Goal: Transaction & Acquisition: Purchase product/service

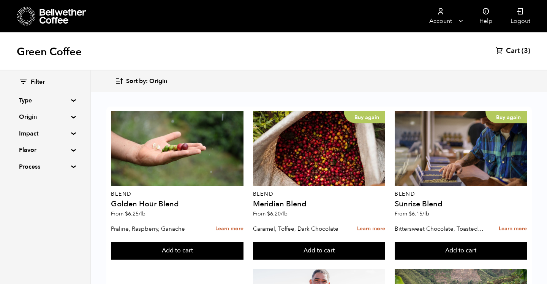
click at [34, 151] on summary "Flavor" at bounding box center [45, 149] width 52 height 9
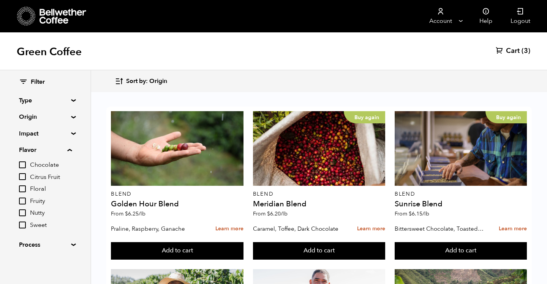
click at [24, 225] on input "Sweet" at bounding box center [22, 224] width 7 height 7
checkbox input "true"
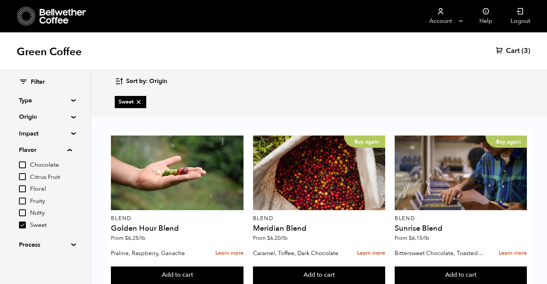
click at [24, 211] on input "Nutty" at bounding box center [22, 212] width 7 height 7
click at [24, 213] on input "Nutty" at bounding box center [22, 212] width 7 height 7
checkbox input "false"
click at [24, 224] on input "Sweet" at bounding box center [22, 224] width 7 height 7
checkbox input "false"
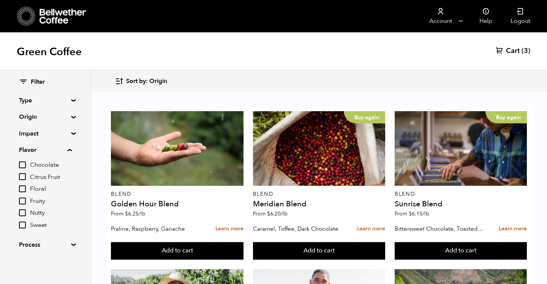
click at [32, 101] on summary "Type" at bounding box center [45, 100] width 52 height 9
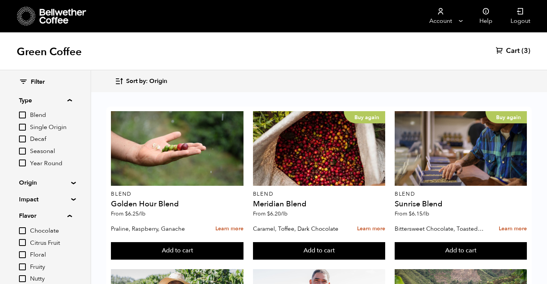
click at [32, 101] on summary "Type" at bounding box center [45, 100] width 53 height 9
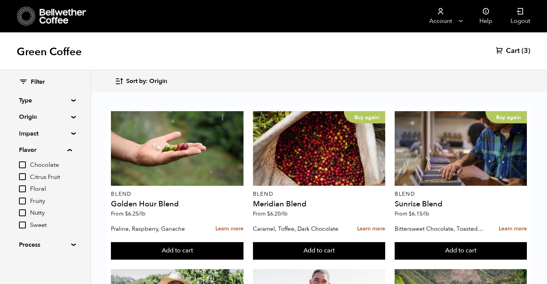
click at [30, 118] on summary "Origin" at bounding box center [45, 116] width 52 height 9
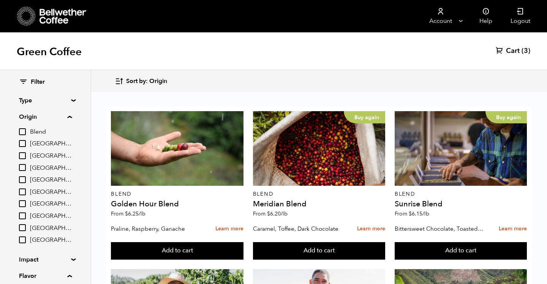
click at [30, 118] on summary "Origin" at bounding box center [45, 116] width 53 height 9
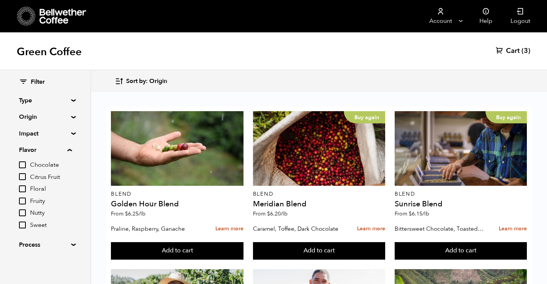
click at [30, 132] on summary "Impact" at bounding box center [45, 133] width 52 height 9
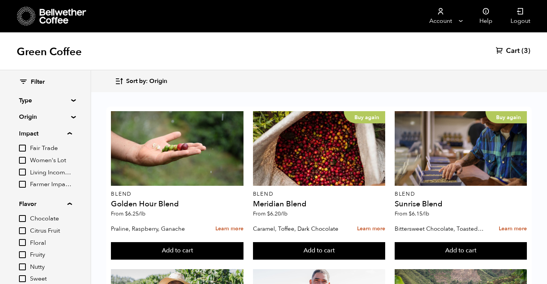
click at [30, 132] on summary "Impact" at bounding box center [45, 133] width 53 height 9
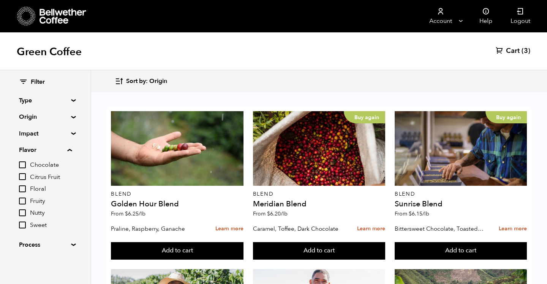
click at [30, 243] on summary "Process" at bounding box center [45, 244] width 52 height 9
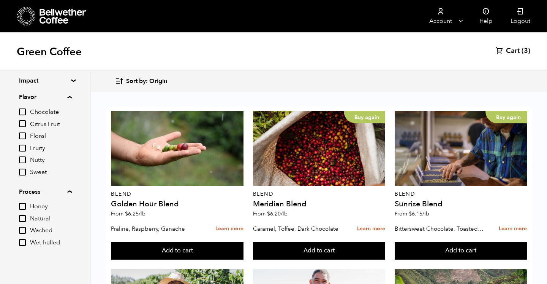
scroll to position [53, 0]
click at [29, 190] on summary "Process" at bounding box center [45, 191] width 53 height 9
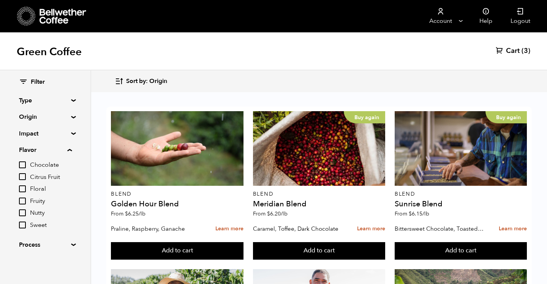
scroll to position [0, 0]
click at [27, 150] on summary "Flavor" at bounding box center [45, 149] width 53 height 9
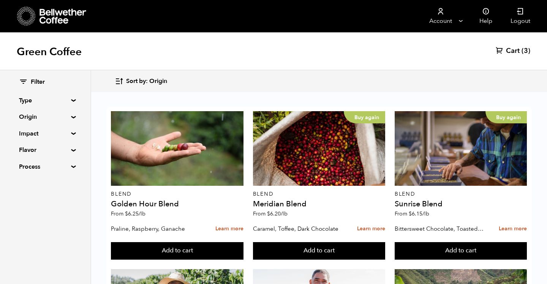
click at [29, 168] on summary "Process" at bounding box center [45, 166] width 52 height 9
click at [71, 100] on summary "Type" at bounding box center [45, 100] width 52 height 9
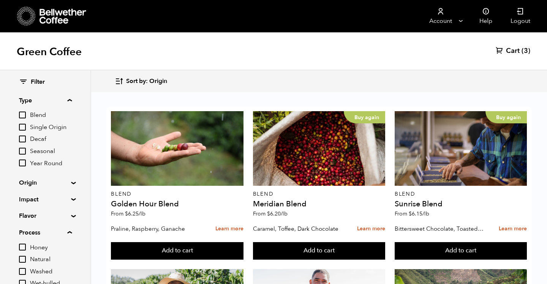
click at [24, 81] on icon at bounding box center [23, 81] width 9 height 9
click at [25, 102] on summary "Type" at bounding box center [45, 100] width 53 height 9
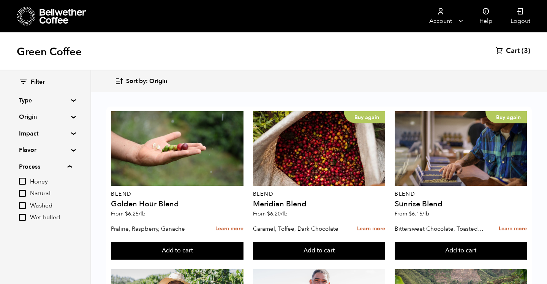
click at [22, 165] on summary "Process" at bounding box center [45, 166] width 53 height 9
click at [157, 81] on span "Sort by: Origin" at bounding box center [146, 81] width 41 height 8
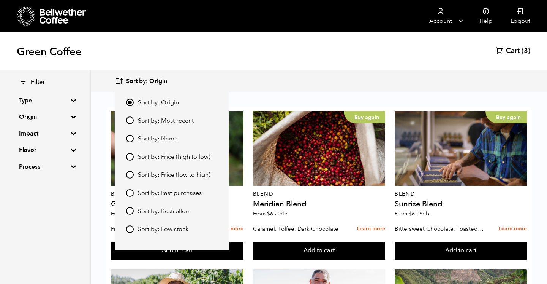
click at [157, 81] on span "Sort by: Origin" at bounding box center [146, 81] width 41 height 8
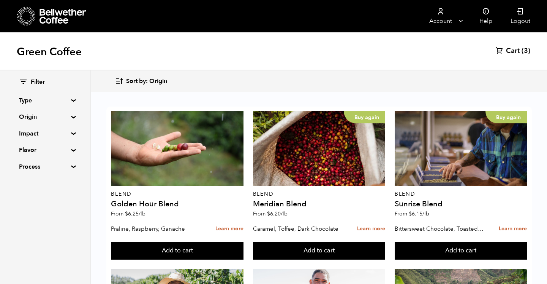
click at [157, 81] on span "Sort by: Origin" at bounding box center [146, 81] width 41 height 8
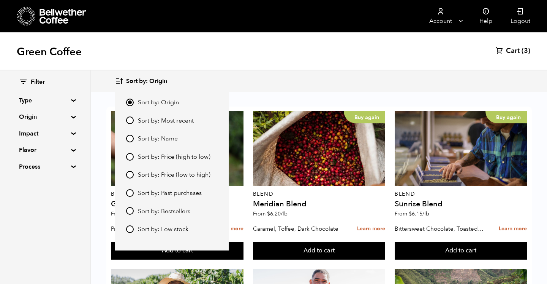
click at [157, 81] on span "Sort by: Origin" at bounding box center [146, 81] width 41 height 8
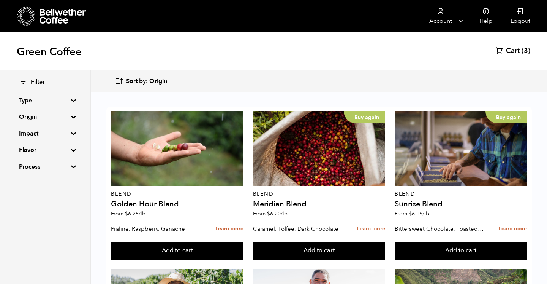
click at [157, 81] on span "Sort by: Origin" at bounding box center [146, 81] width 41 height 8
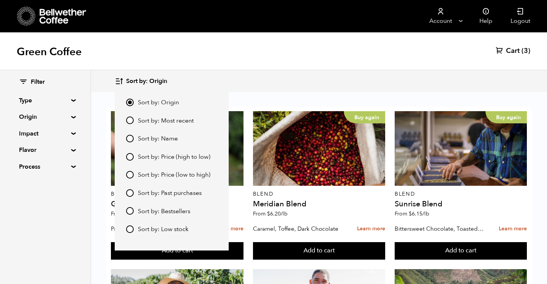
click at [307, 56] on div "Green Coffee Cart (3)" at bounding box center [273, 51] width 547 height 38
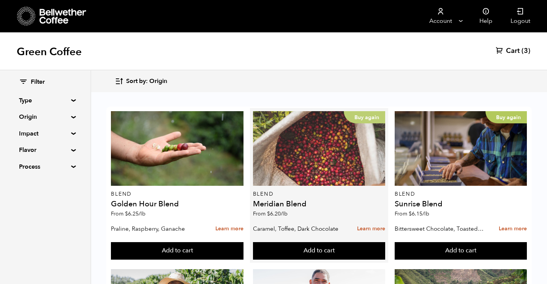
scroll to position [50, 0]
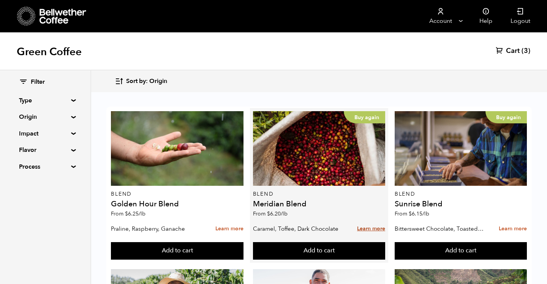
click at [375, 220] on link "Learn more" at bounding box center [371, 228] width 28 height 16
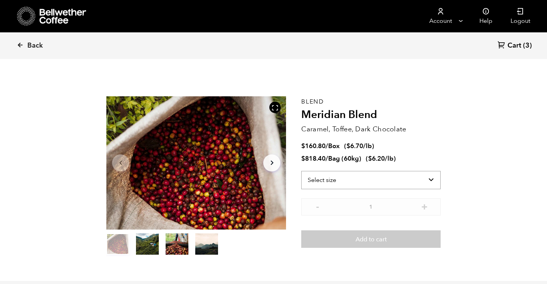
scroll to position [331, 325]
click at [21, 46] on icon at bounding box center [20, 44] width 7 height 7
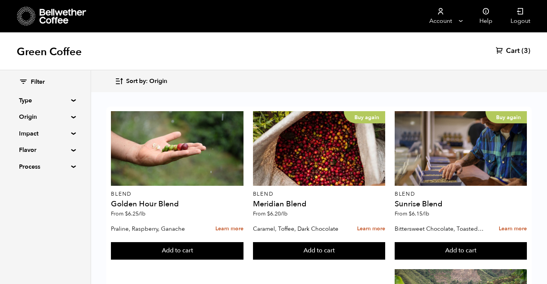
scroll to position [787, 0]
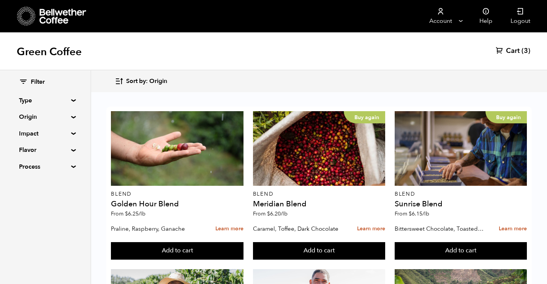
click at [30, 101] on summary "Type" at bounding box center [45, 100] width 52 height 9
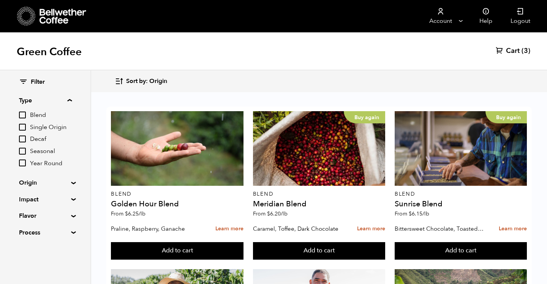
click at [30, 101] on summary "Type" at bounding box center [45, 100] width 53 height 9
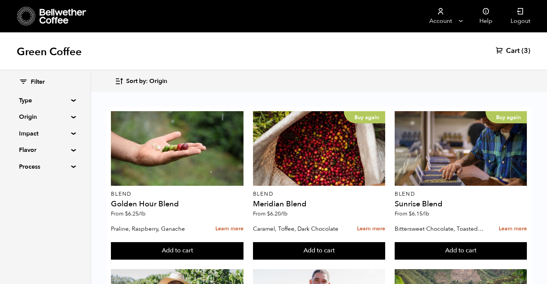
click at [29, 118] on summary "Origin" at bounding box center [45, 116] width 52 height 9
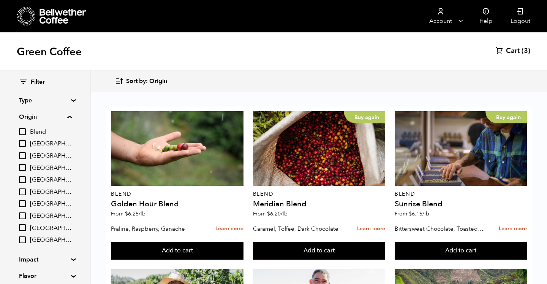
click at [29, 118] on summary "Origin" at bounding box center [45, 116] width 53 height 9
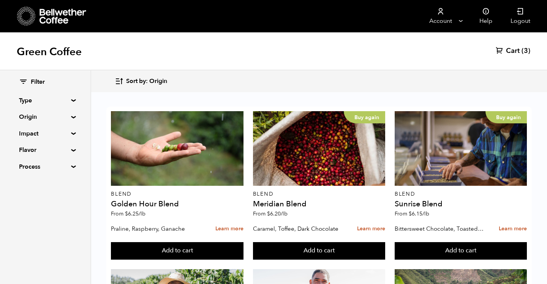
click at [29, 132] on summary "Impact" at bounding box center [45, 133] width 52 height 9
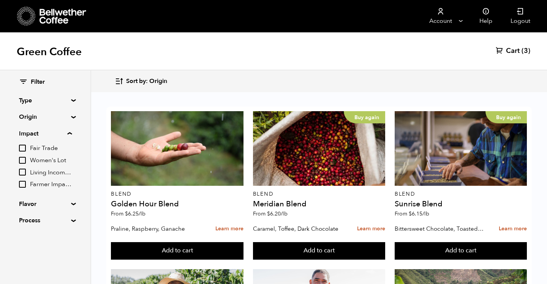
click at [29, 132] on summary "Impact" at bounding box center [45, 133] width 53 height 9
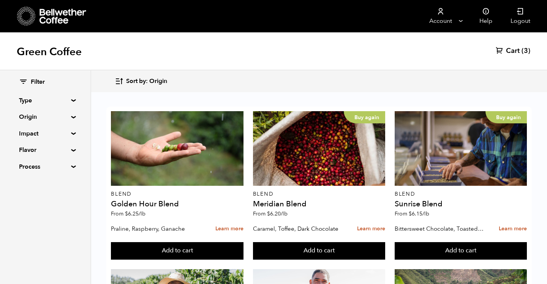
click at [29, 148] on summary "Flavor" at bounding box center [45, 149] width 52 height 9
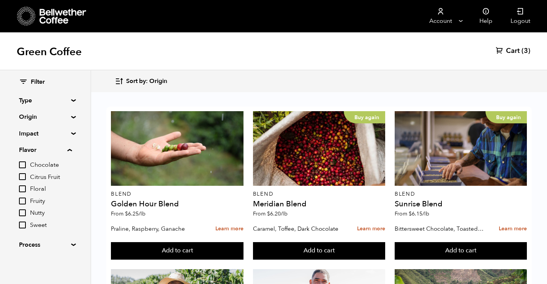
click at [29, 148] on summary "Flavor" at bounding box center [45, 149] width 53 height 9
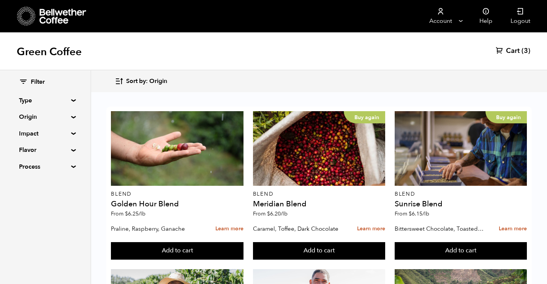
click at [512, 54] on span "Cart" at bounding box center [513, 50] width 14 height 9
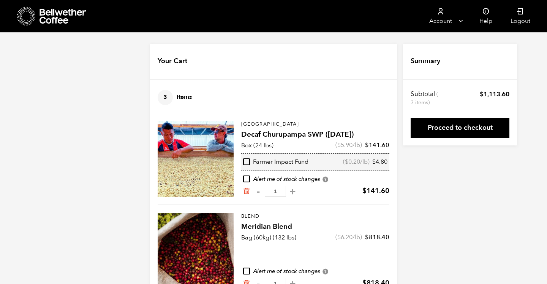
click at [26, 11] on icon at bounding box center [26, 11] width 0 height 0
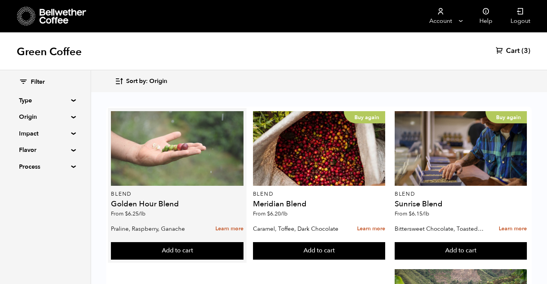
scroll to position [633, 0]
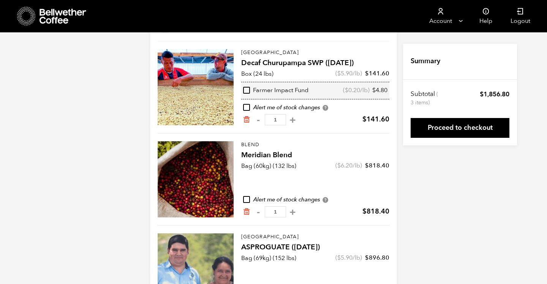
scroll to position [75, 0]
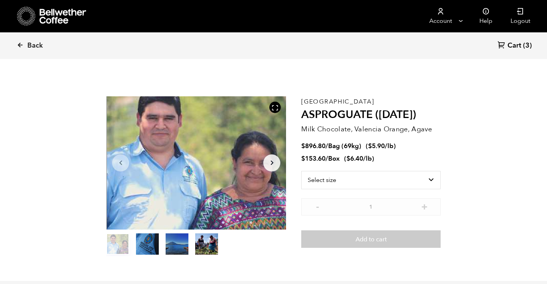
click at [516, 46] on span "Cart" at bounding box center [515, 45] width 14 height 9
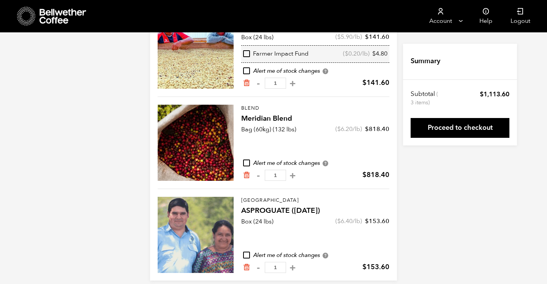
scroll to position [116, 0]
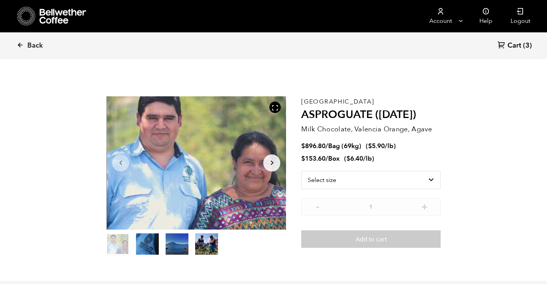
scroll to position [331, 325]
click at [512, 42] on span "Cart" at bounding box center [515, 45] width 14 height 9
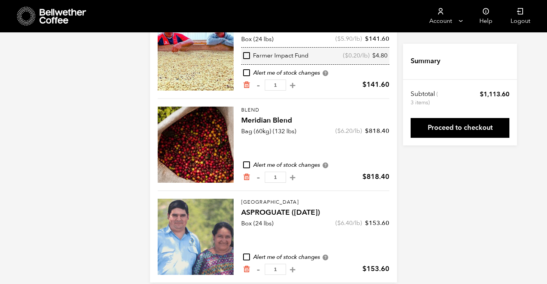
scroll to position [116, 0]
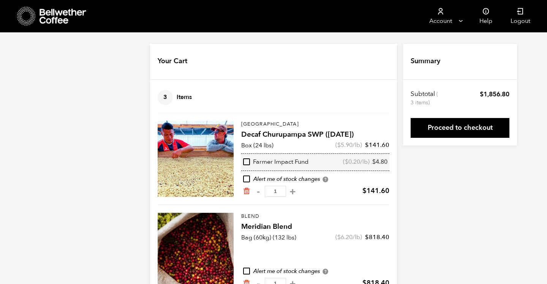
scroll to position [116, 0]
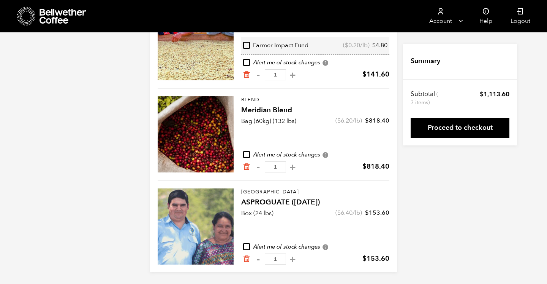
scroll to position [116, 0]
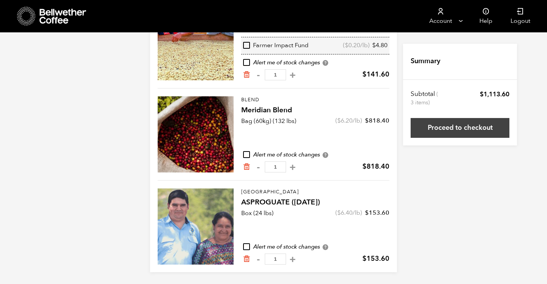
click at [444, 125] on link "Proceed to checkout" at bounding box center [460, 128] width 99 height 20
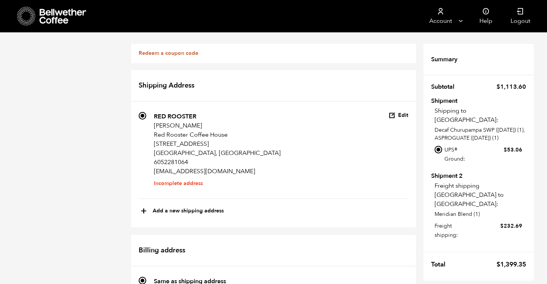
scroll to position [270, 0]
radio input "true"
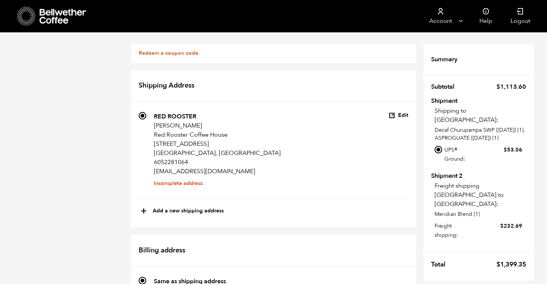
radio input "true"
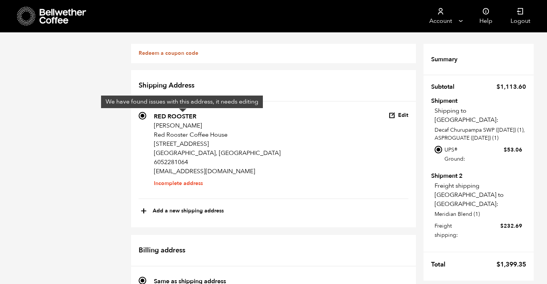
click at [163, 183] on li "Incomplete address" at bounding box center [217, 183] width 127 height 0
click at [146, 119] on input "743 RED ROOSTER DAN CLEBERG Red Rooster Coffee House 218 S. Main St. Aberdeen, …" at bounding box center [143, 116] width 8 height 8
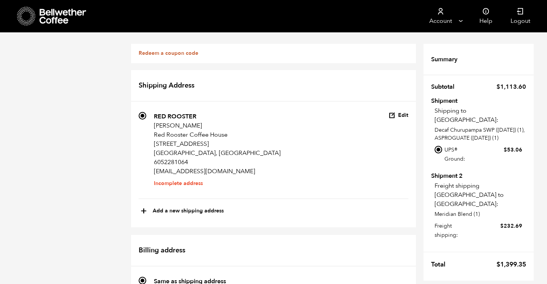
click at [169, 183] on li "Incomplete address" at bounding box center [217, 183] width 127 height 0
click at [146, 119] on input "743 RED ROOSTER DAN CLEBERG Red Rooster Coffee House 218 S. Main St. Aberdeen, …" at bounding box center [143, 116] width 8 height 8
click at [394, 114] on icon "button" at bounding box center [392, 115] width 7 height 7
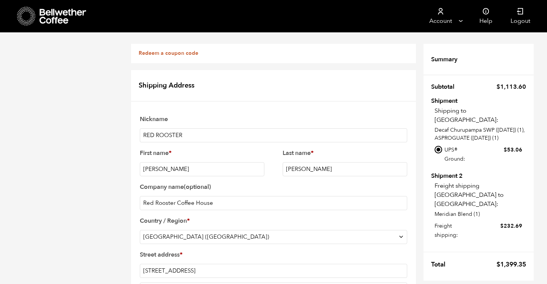
scroll to position [331, 0]
checkbox input "true"
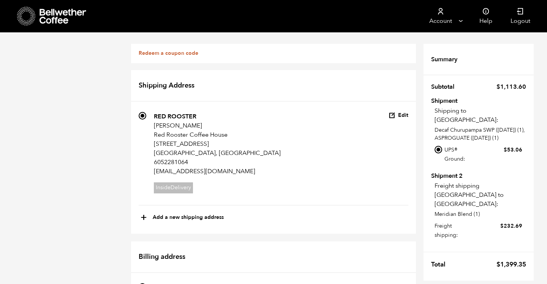
scroll to position [525, 0]
